Goal: Task Accomplishment & Management: Contribute content

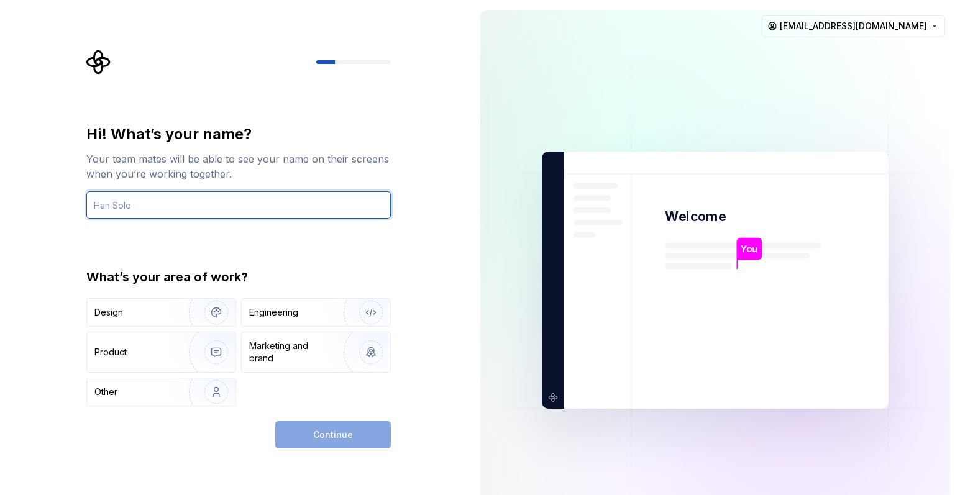
click at [219, 205] on input "text" at bounding box center [238, 204] width 305 height 27
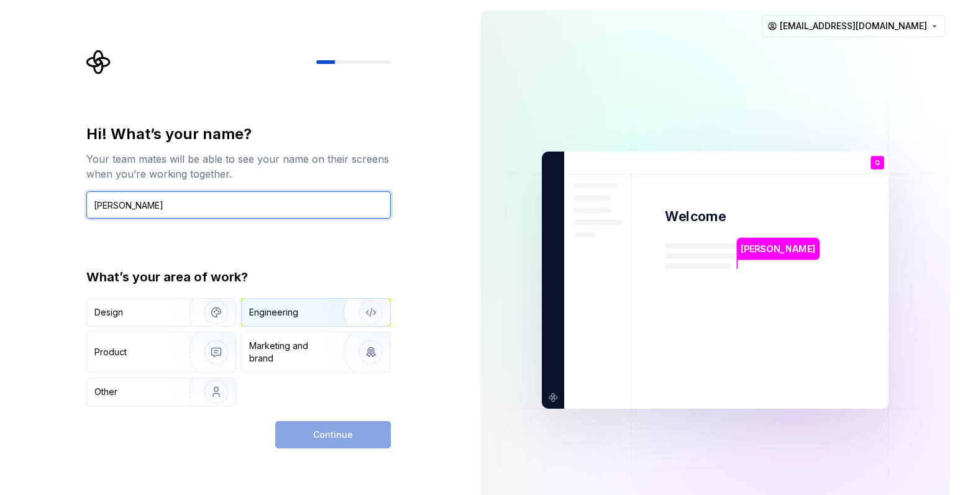
type input "[PERSON_NAME]"
click at [291, 313] on div "Engineering" at bounding box center [273, 312] width 49 height 12
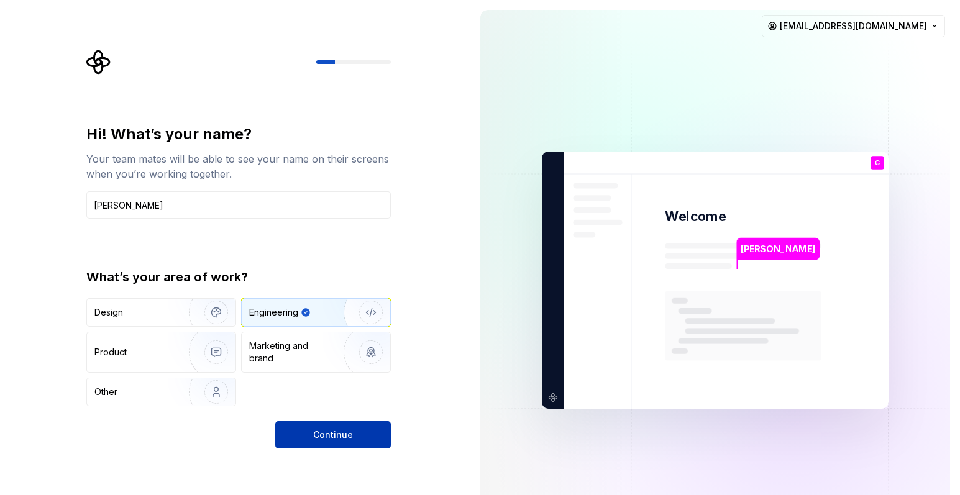
click at [338, 431] on span "Continue" at bounding box center [333, 435] width 40 height 12
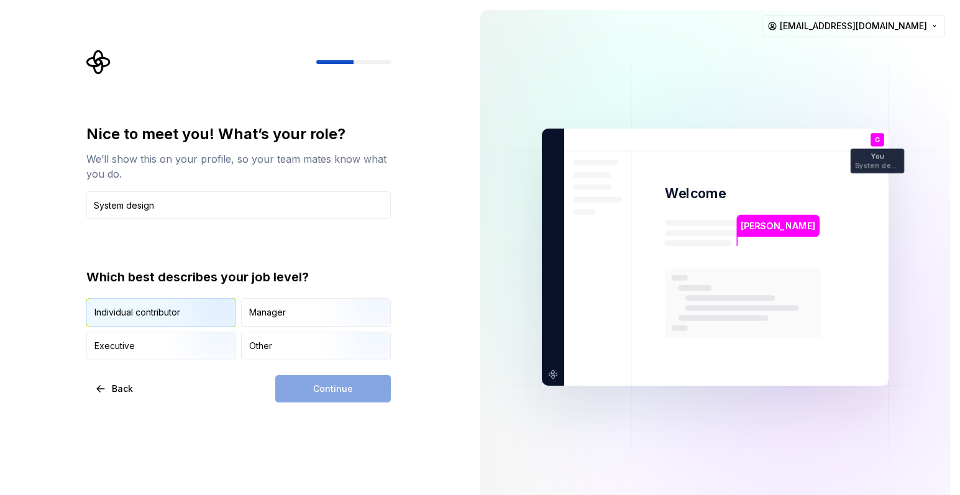
type input "System design"
click at [149, 308] on div "Individual contributor" at bounding box center [137, 312] width 86 height 12
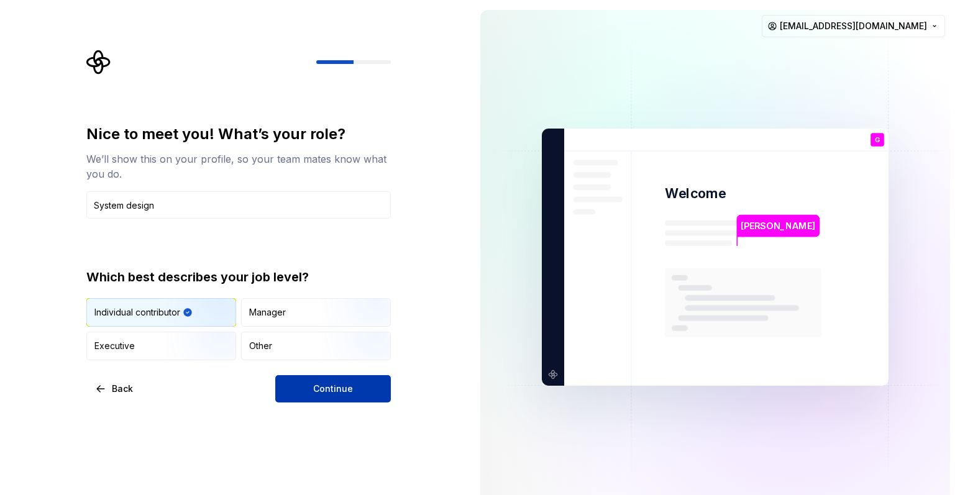
click at [326, 383] on button "Continue" at bounding box center [333, 388] width 116 height 27
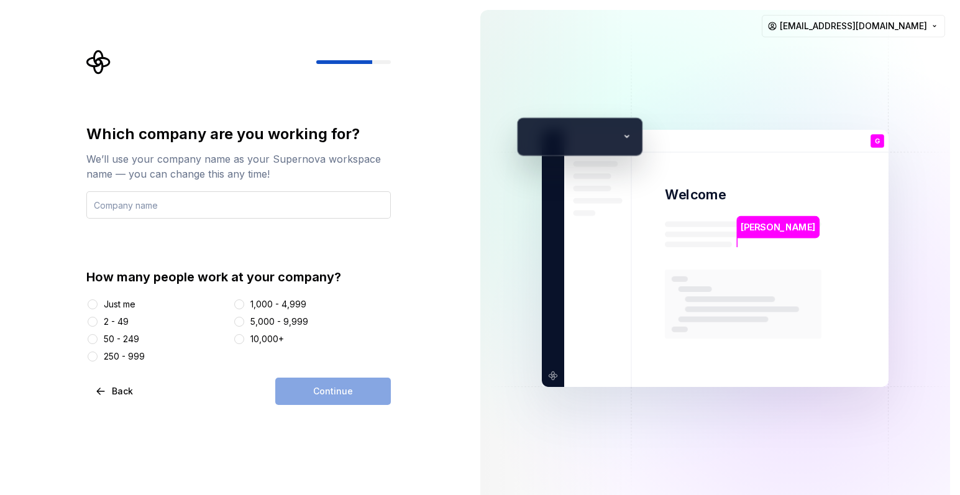
click at [212, 206] on input "text" at bounding box center [238, 204] width 305 height 27
type input "Year[DATE]"
click at [93, 323] on button "2 - 49" at bounding box center [93, 322] width 10 height 10
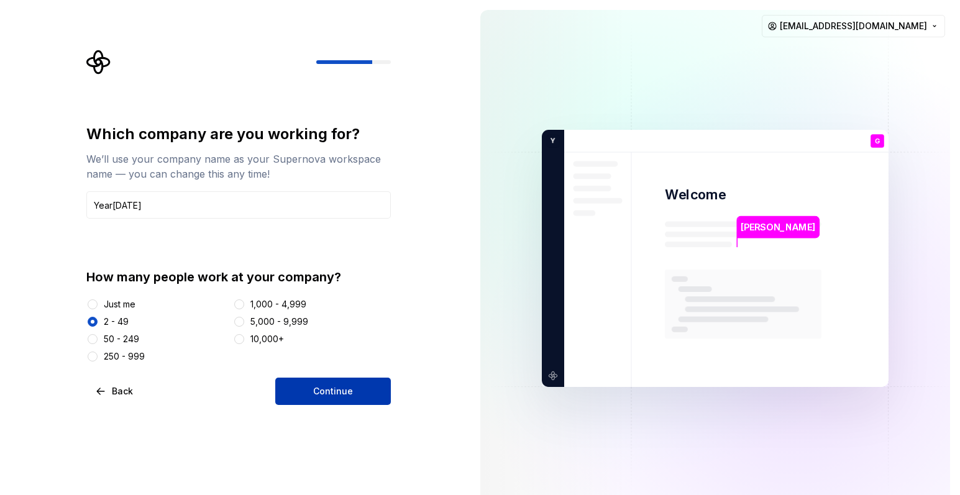
click at [331, 396] on span "Continue" at bounding box center [333, 391] width 40 height 12
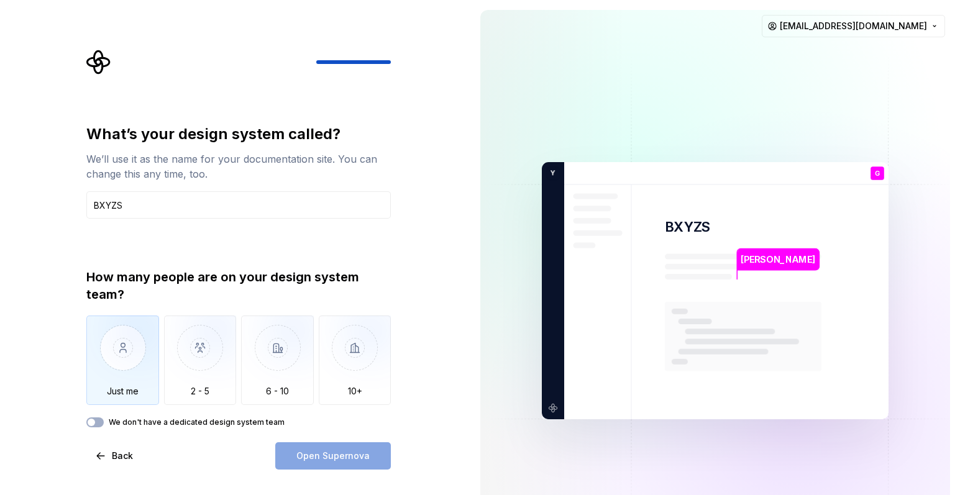
type input "BXYZS"
click at [140, 358] on img "button" at bounding box center [122, 357] width 73 height 83
click at [98, 423] on button "We don't have a dedicated design system team" at bounding box center [94, 423] width 17 height 10
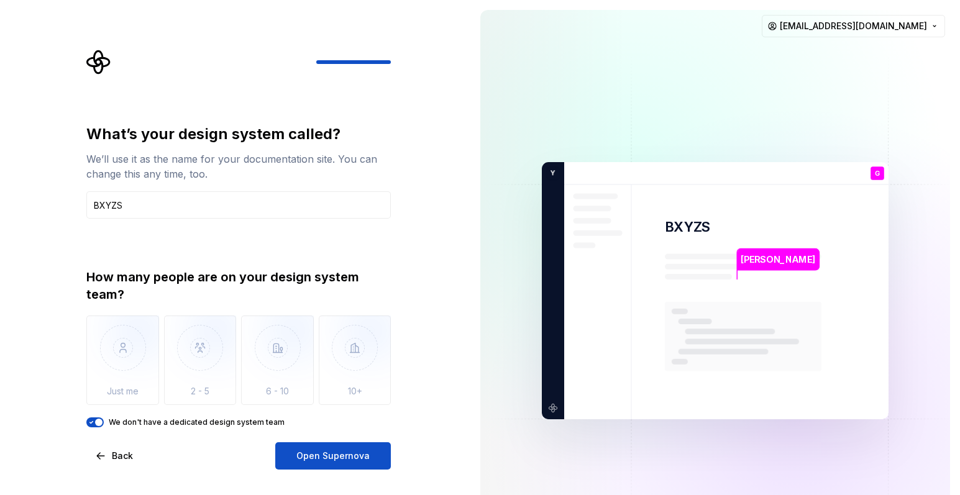
click at [92, 422] on icon "button" at bounding box center [91, 423] width 3 height 2
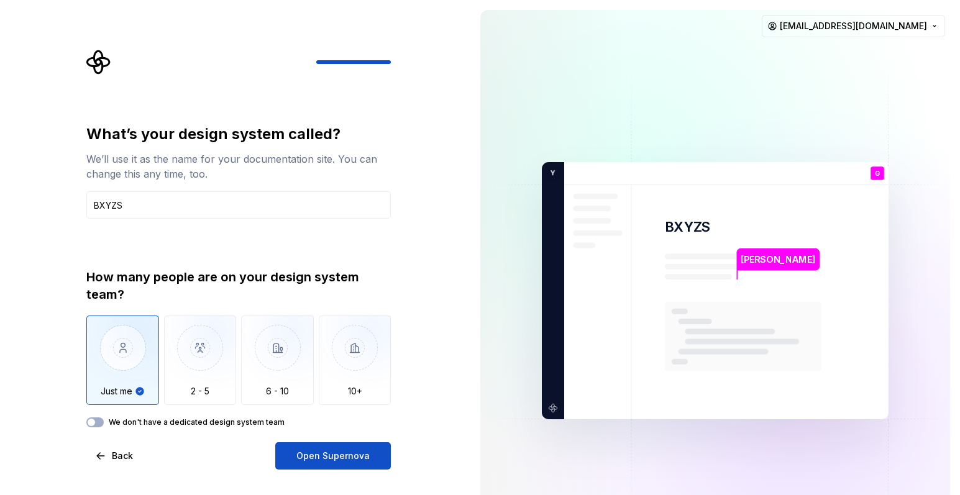
click at [340, 456] on span "Open Supernova" at bounding box center [332, 456] width 73 height 12
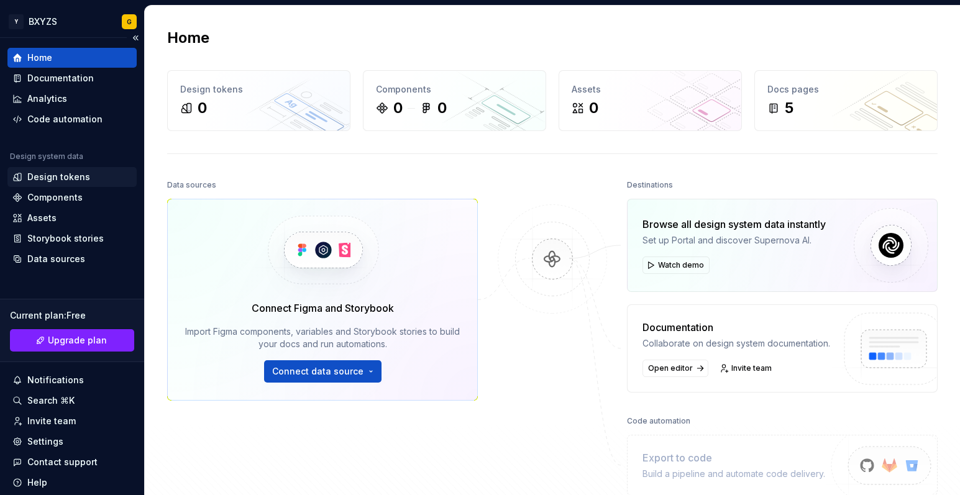
click at [54, 175] on div "Design tokens" at bounding box center [58, 177] width 63 height 12
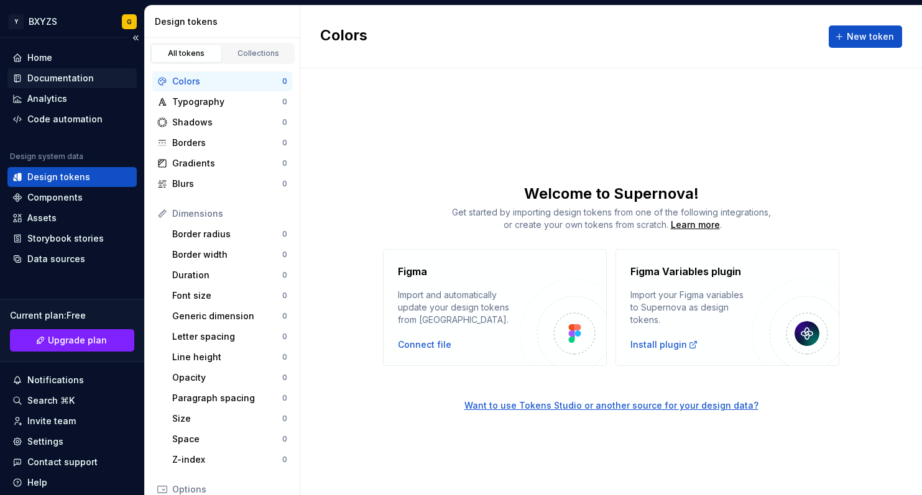
click at [49, 77] on div "Documentation" at bounding box center [60, 78] width 67 height 12
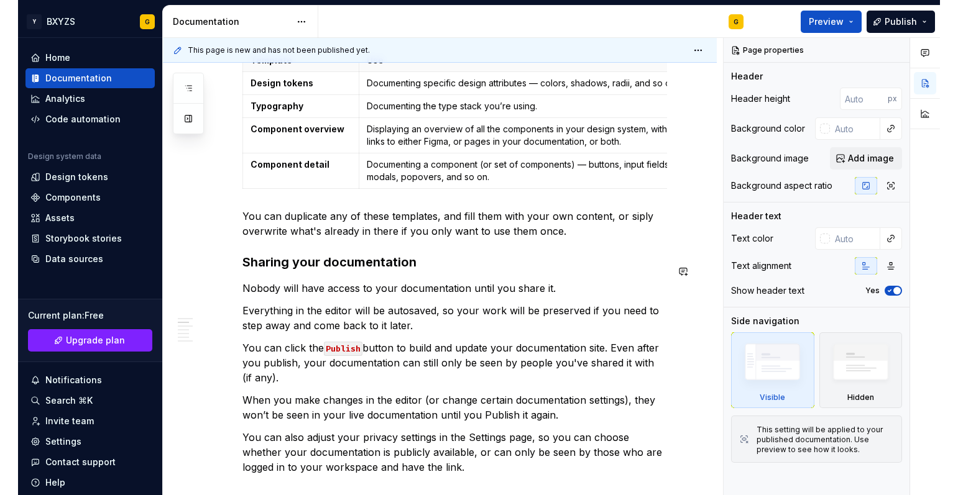
scroll to position [415, 0]
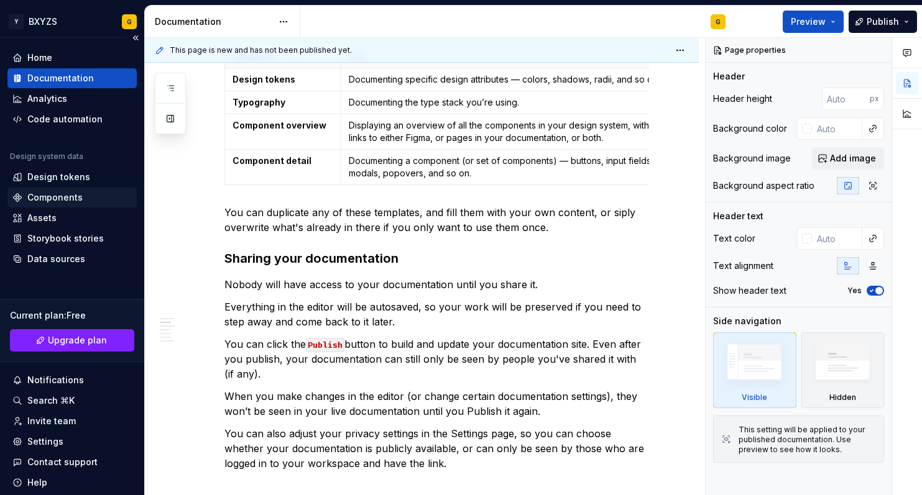
click at [65, 199] on div "Components" at bounding box center [54, 197] width 55 height 12
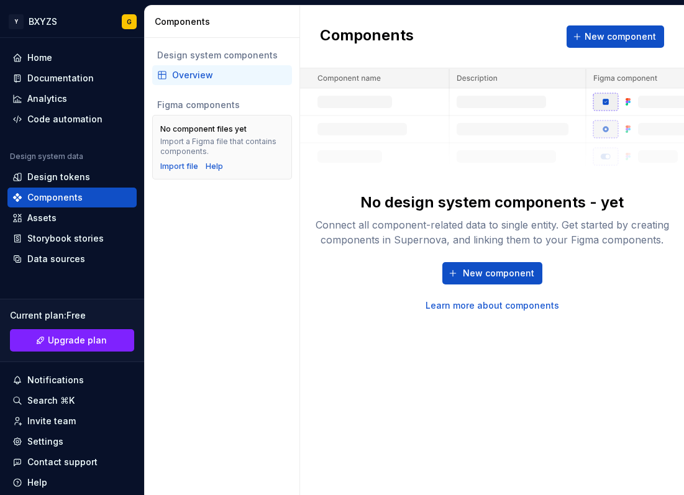
click at [576, 362] on div "Components New component No design system components - yet Connect all componen…" at bounding box center [492, 251] width 384 height 490
click at [499, 273] on span "New component" at bounding box center [498, 273] width 71 height 12
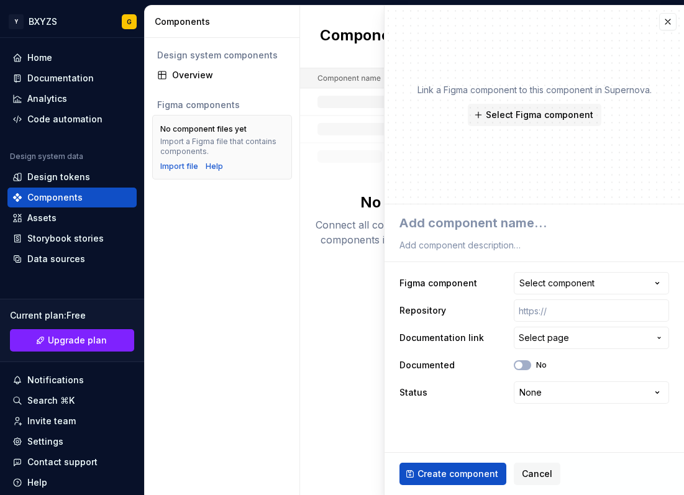
type textarea "*"
click at [668, 22] on button "button" at bounding box center [667, 21] width 17 height 17
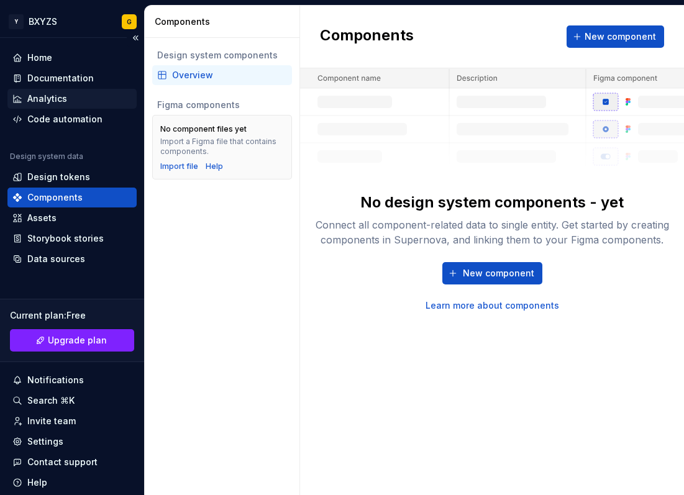
click at [53, 99] on div "Analytics" at bounding box center [47, 99] width 40 height 12
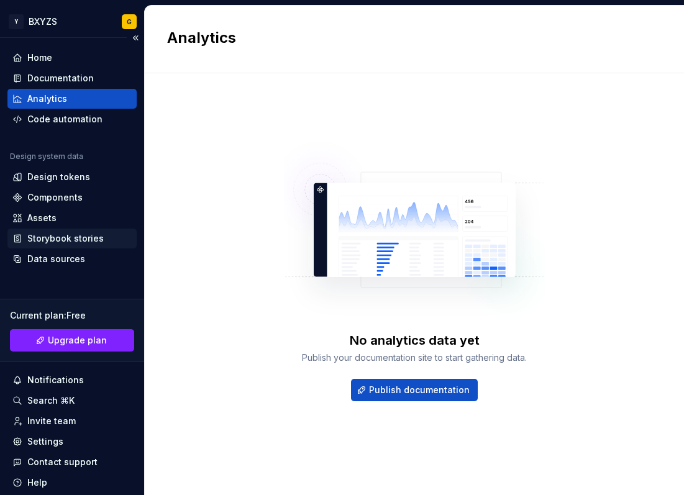
click at [60, 240] on div "Storybook stories" at bounding box center [65, 238] width 76 height 12
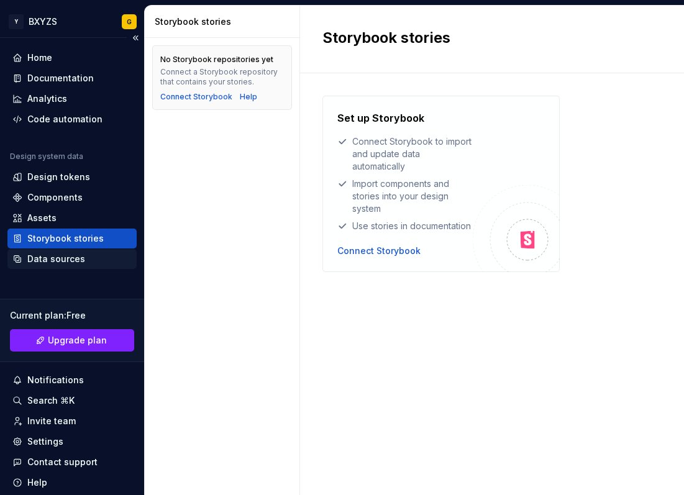
click at [70, 256] on div "Data sources" at bounding box center [56, 259] width 58 height 12
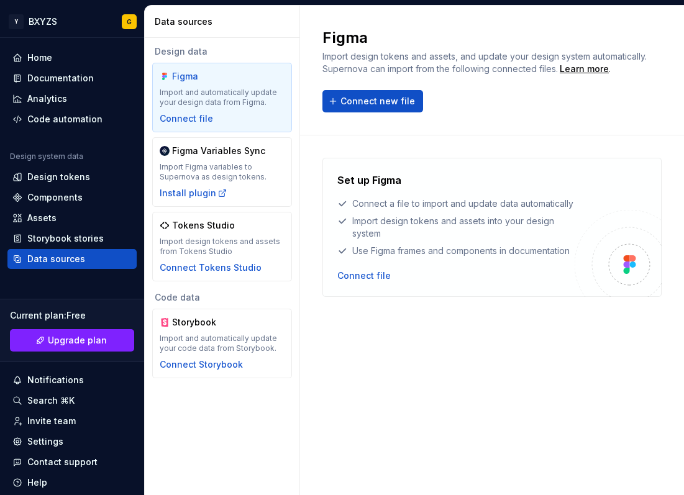
click at [417, 57] on span "Import design tokens and assets, and update your design system automatically. S…" at bounding box center [486, 62] width 327 height 23
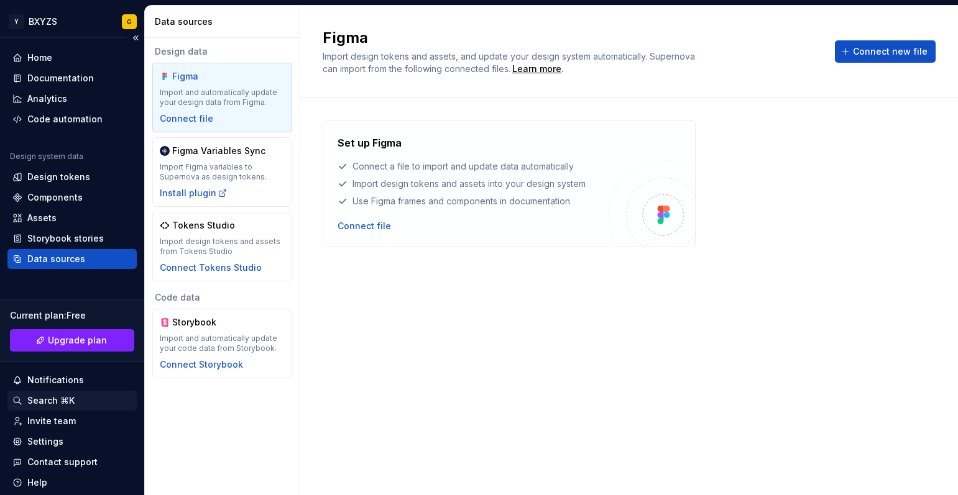
click at [39, 398] on div "Search ⌘K" at bounding box center [50, 401] width 47 height 12
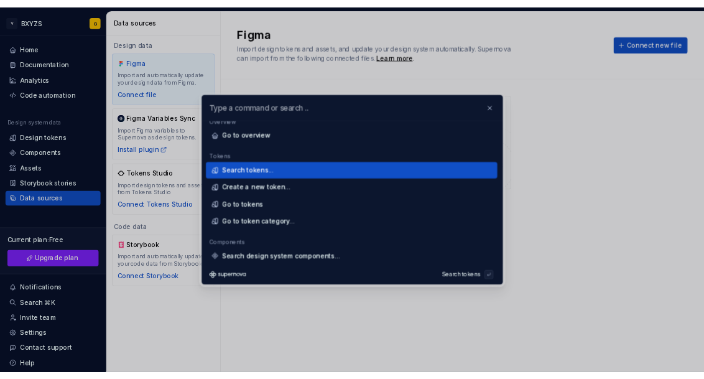
scroll to position [10, 0]
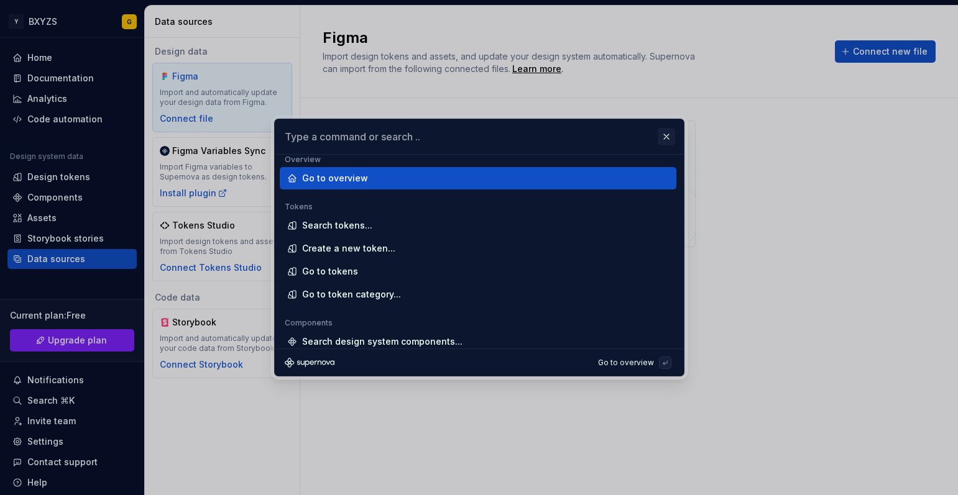
click at [669, 139] on button "button" at bounding box center [666, 136] width 17 height 17
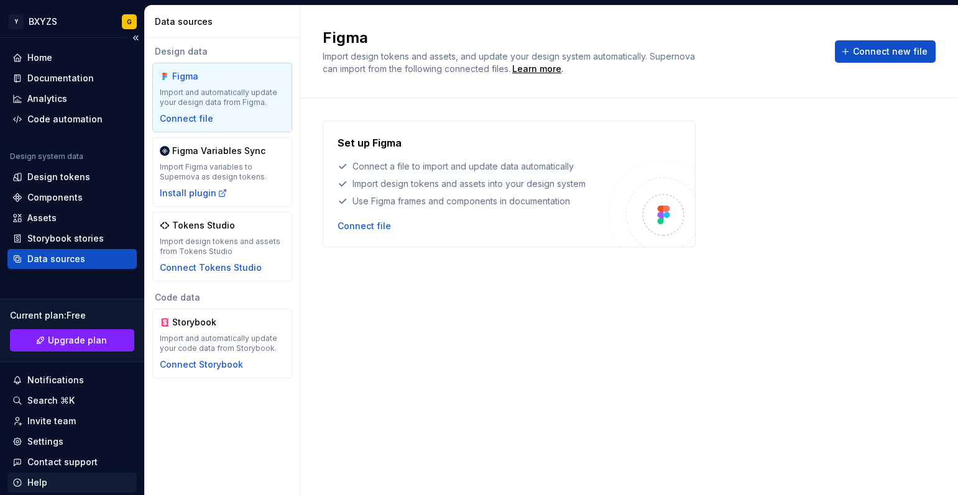
click at [34, 482] on div "Help" at bounding box center [37, 483] width 20 height 12
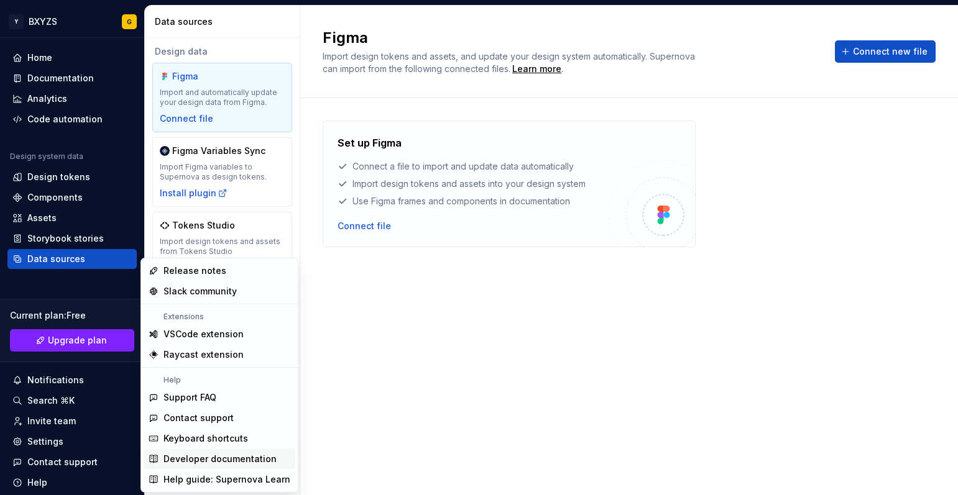
click at [236, 460] on div "Developer documentation" at bounding box center [219, 459] width 113 height 12
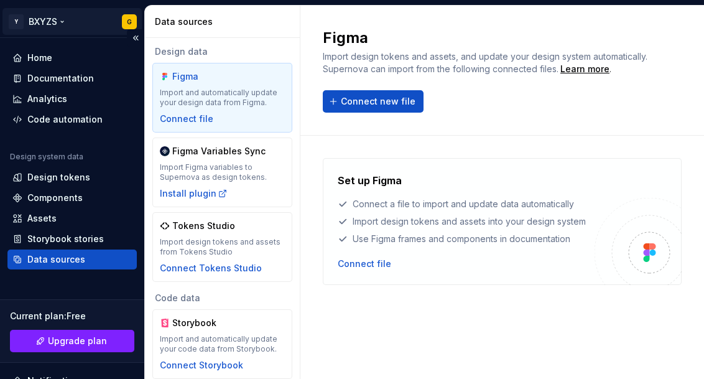
click at [37, 22] on html "Y BXYZS G Home Documentation Analytics Code automation Design system data Desig…" at bounding box center [352, 189] width 704 height 379
click at [455, 23] on html "Y BXYZS G Home Documentation Analytics Code automation Design system data Desig…" at bounding box center [352, 189] width 704 height 379
drag, startPoint x: 455, startPoint y: 23, endPoint x: 477, endPoint y: -4, distance: 34.9
click at [477, 0] on html "Y BXYZS G Home Documentation Analytics Code automation Design system data Desig…" at bounding box center [352, 189] width 704 height 379
click at [39, 22] on html "Y BXYZS G Home Documentation Analytics Code automation Design system data Desig…" at bounding box center [352, 189] width 704 height 379
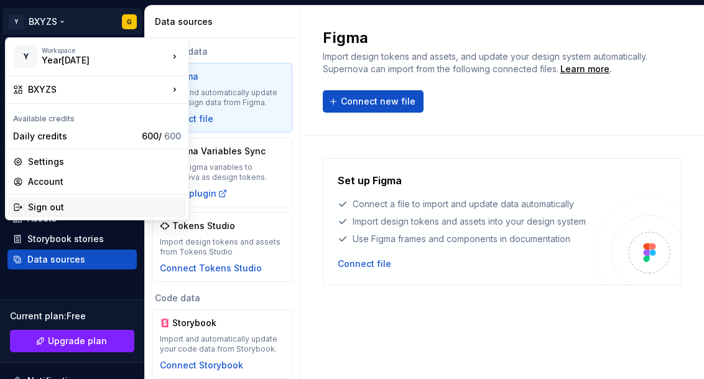
click at [48, 207] on div "Sign out" at bounding box center [104, 207] width 153 height 12
